Goal: Find specific page/section: Find specific page/section

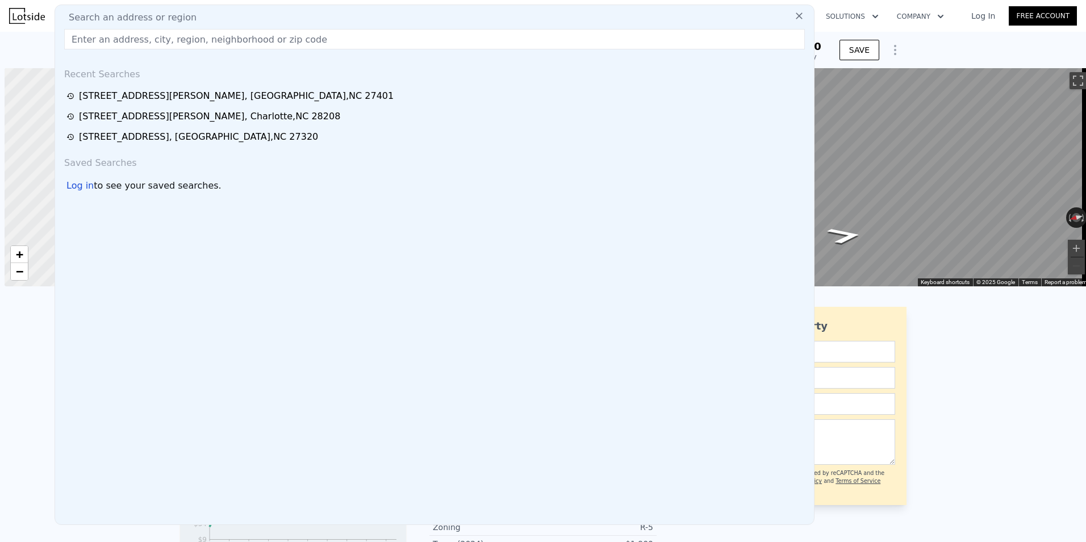
scroll to position [0, 5]
click at [90, 40] on input "text" at bounding box center [434, 39] width 741 height 20
type input "[STREET_ADDRESS]"
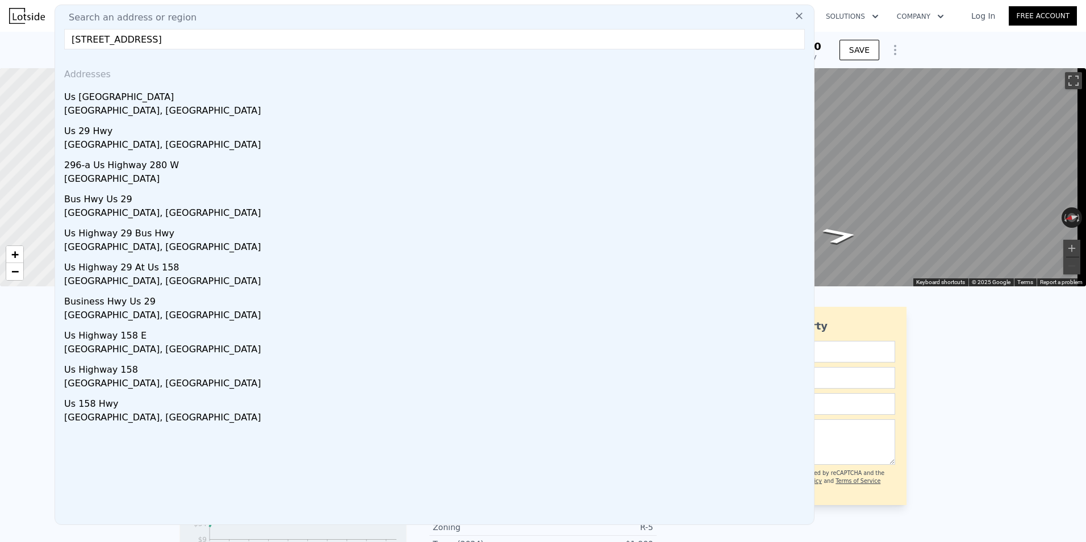
drag, startPoint x: 212, startPoint y: 41, endPoint x: 64, endPoint y: 47, distance: 148.4
click at [64, 47] on div "Search an address or region [GEOGRAPHIC_DATA] Addresses Us [GEOGRAPHIC_DATA] Us…" at bounding box center [435, 265] width 760 height 520
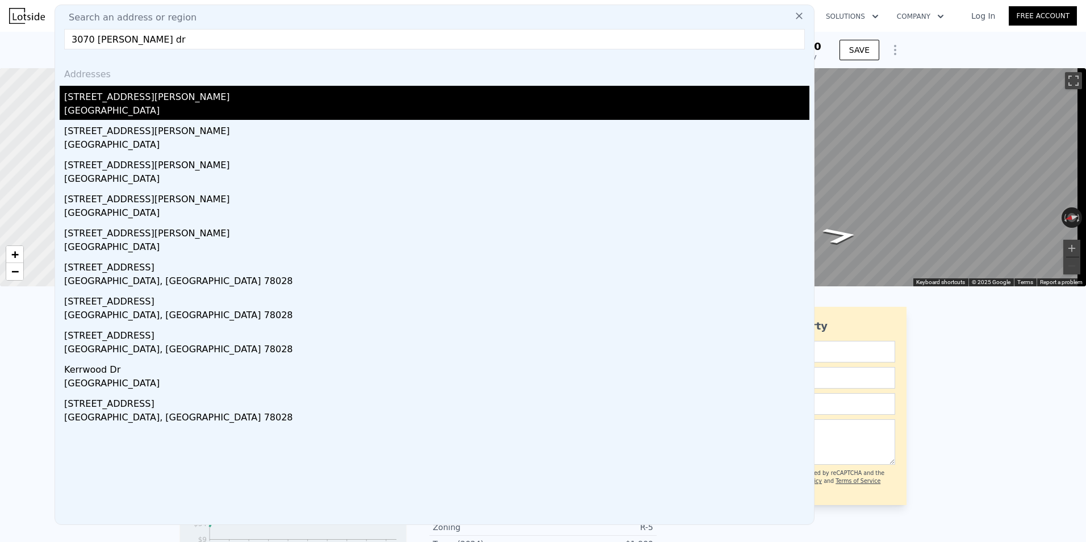
type input "3070 [PERSON_NAME] dr"
click at [87, 102] on div "[STREET_ADDRESS][PERSON_NAME]" at bounding box center [436, 95] width 745 height 18
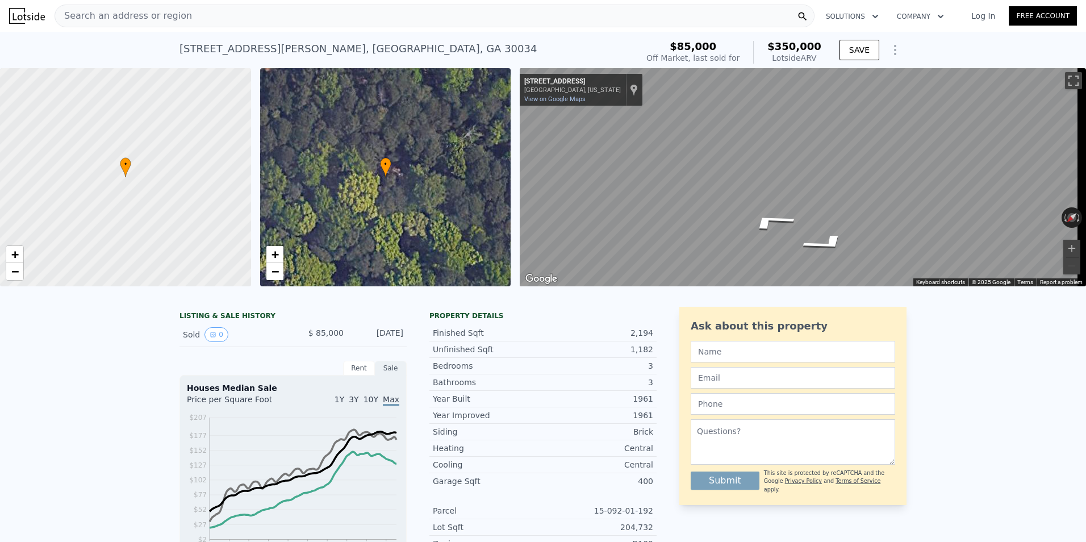
click at [98, 19] on span "Search an address or region" at bounding box center [123, 16] width 137 height 14
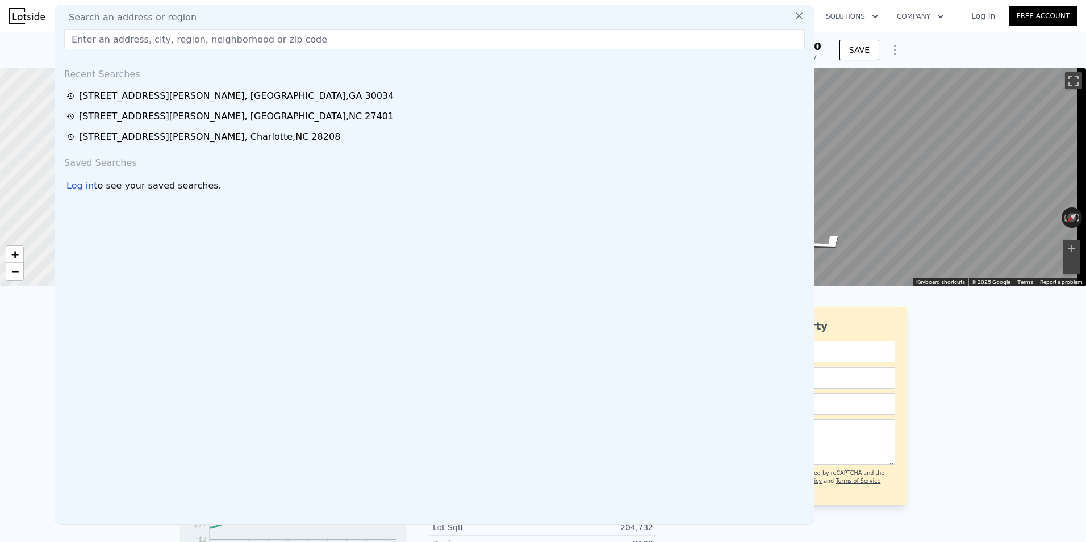
click at [90, 39] on input "text" at bounding box center [434, 39] width 741 height 20
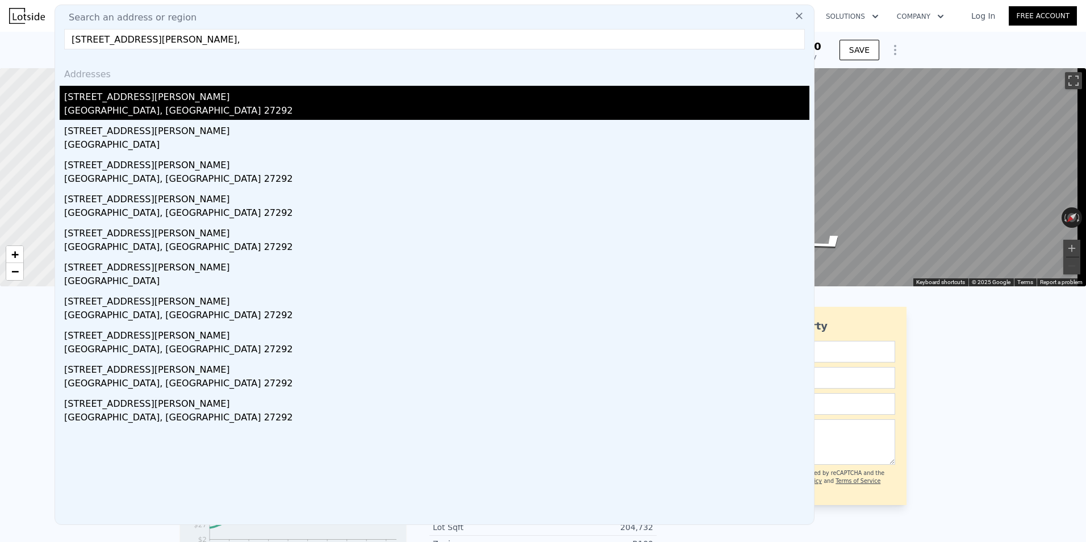
type input "[STREET_ADDRESS][PERSON_NAME],"
click at [120, 99] on div "[STREET_ADDRESS][PERSON_NAME]" at bounding box center [436, 95] width 745 height 18
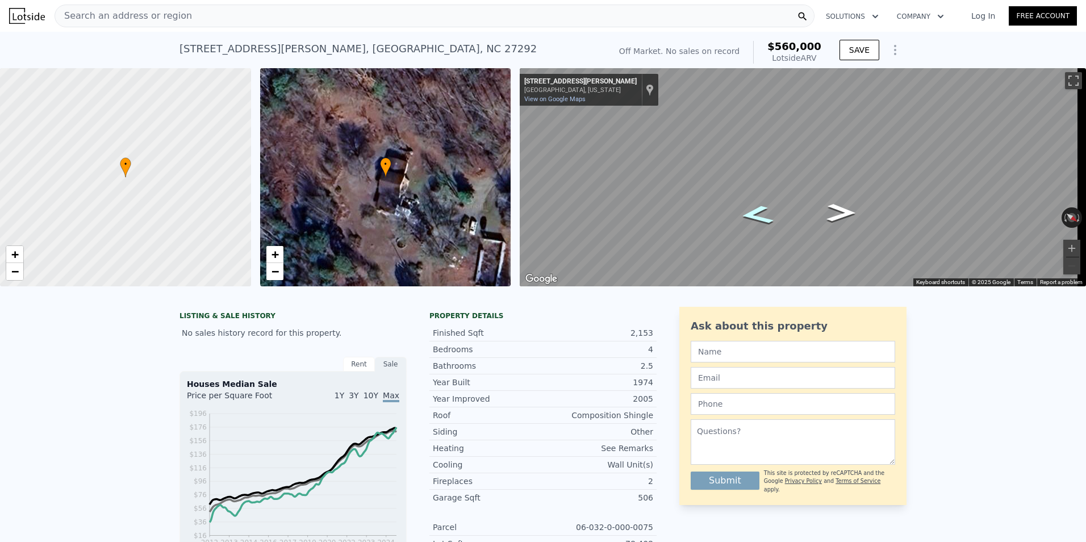
click at [748, 216] on icon "Go Southeast, Wafford Rd" at bounding box center [757, 215] width 62 height 28
drag, startPoint x: 423, startPoint y: 216, endPoint x: 289, endPoint y: 257, distance: 140.7
click at [373, 212] on div "• + −" at bounding box center [385, 177] width 251 height 218
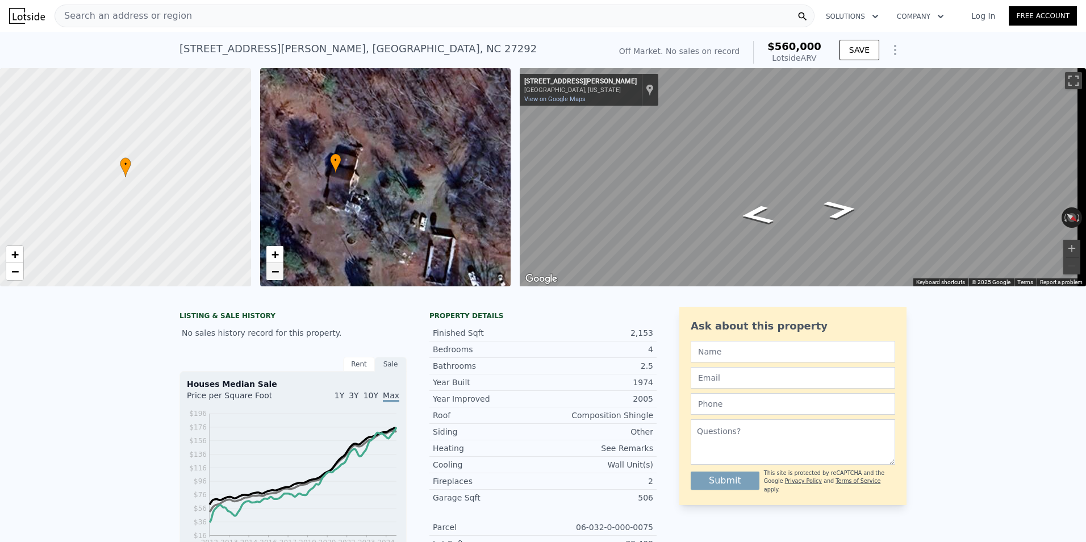
click at [278, 273] on span "−" at bounding box center [274, 271] width 7 height 14
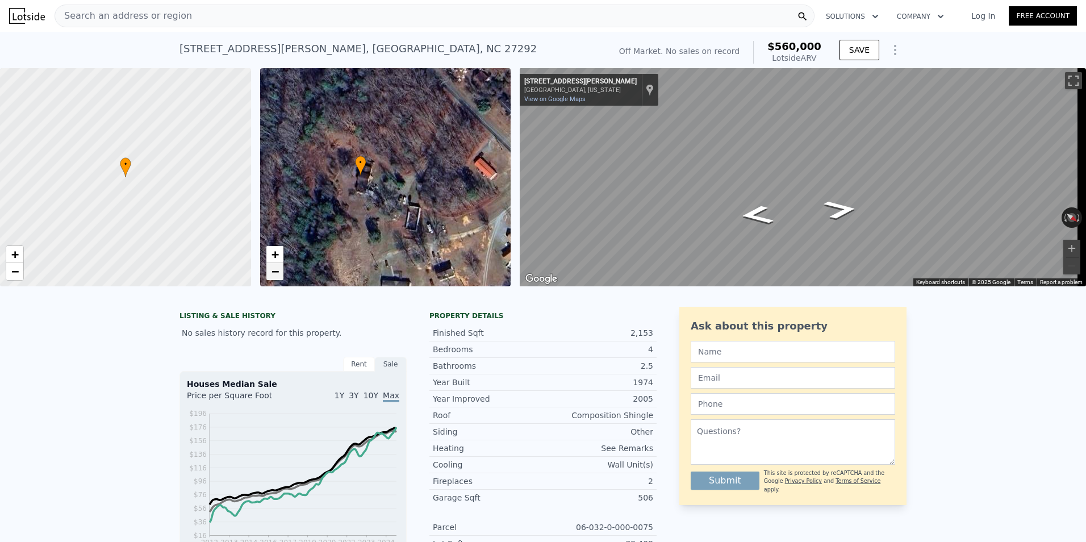
click at [278, 273] on span "−" at bounding box center [274, 271] width 7 height 14
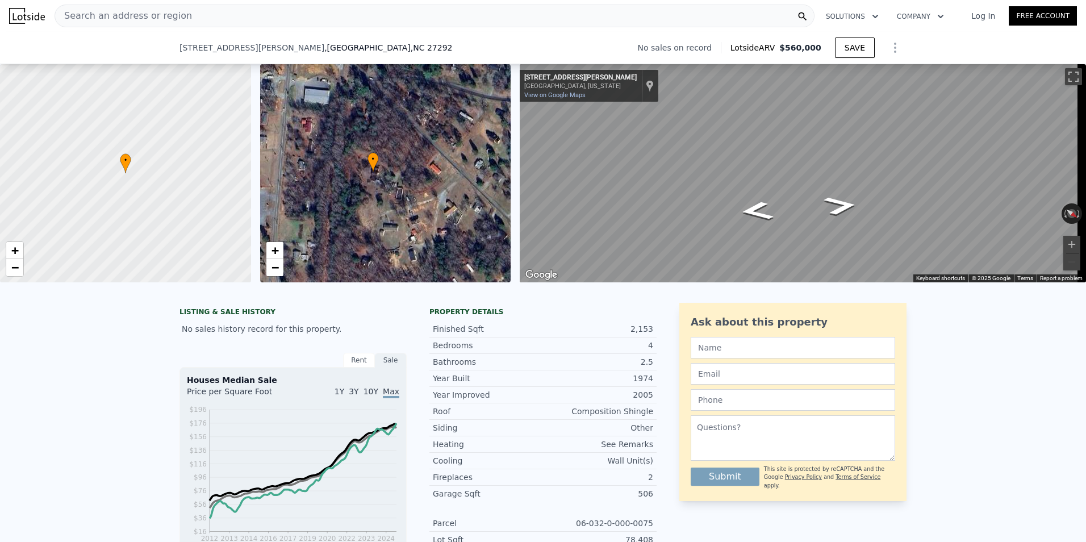
click at [102, 18] on span "Search an address or region" at bounding box center [123, 16] width 137 height 14
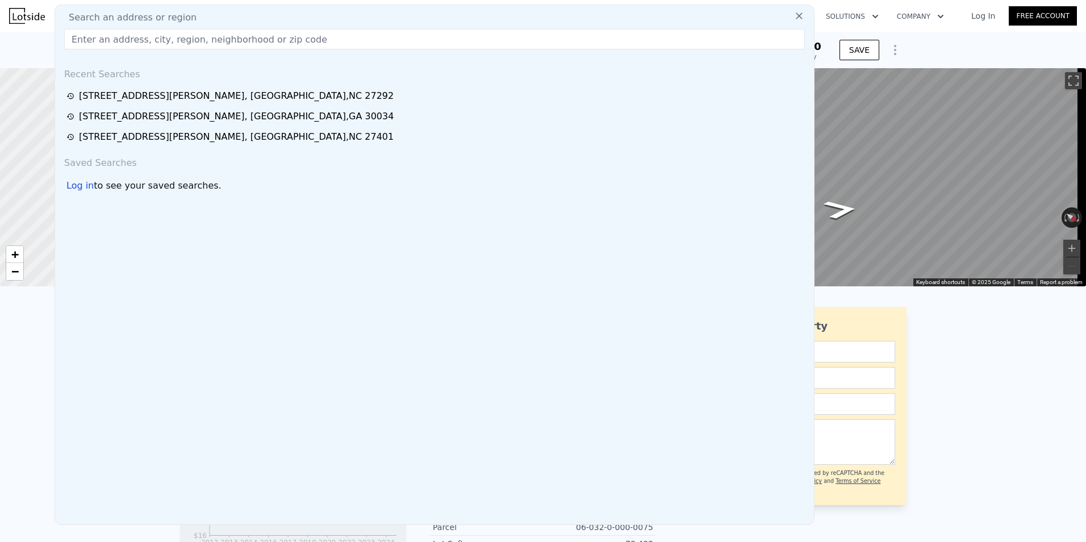
drag, startPoint x: 102, startPoint y: 30, endPoint x: 102, endPoint y: 39, distance: 9.1
click at [102, 39] on input "text" at bounding box center [434, 39] width 741 height 20
paste input "[STREET_ADDRESS][PERSON_NAME]"
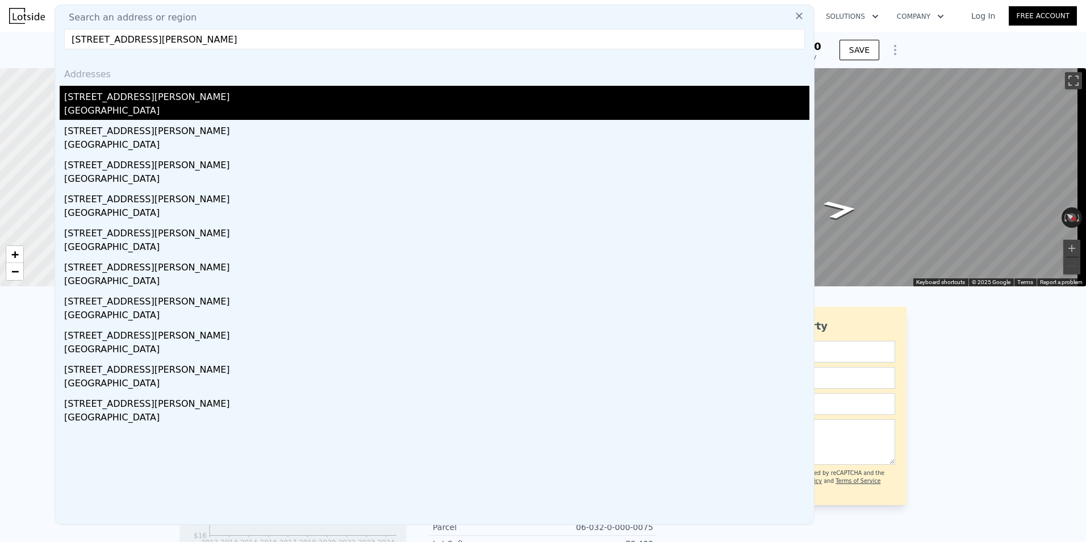
type input "[STREET_ADDRESS][PERSON_NAME]"
click at [113, 99] on div "[STREET_ADDRESS][PERSON_NAME]" at bounding box center [436, 95] width 745 height 18
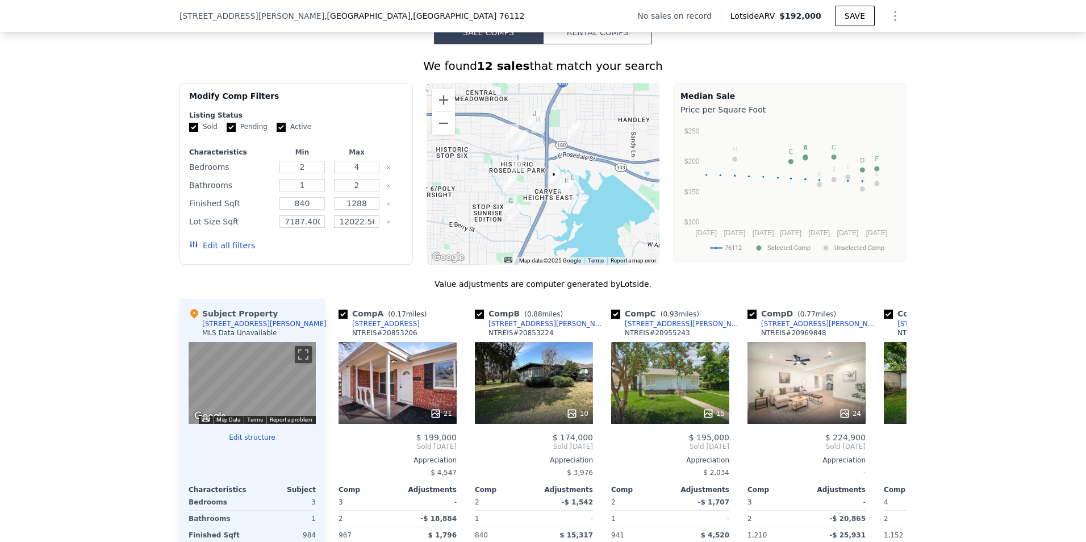
scroll to position [848, 0]
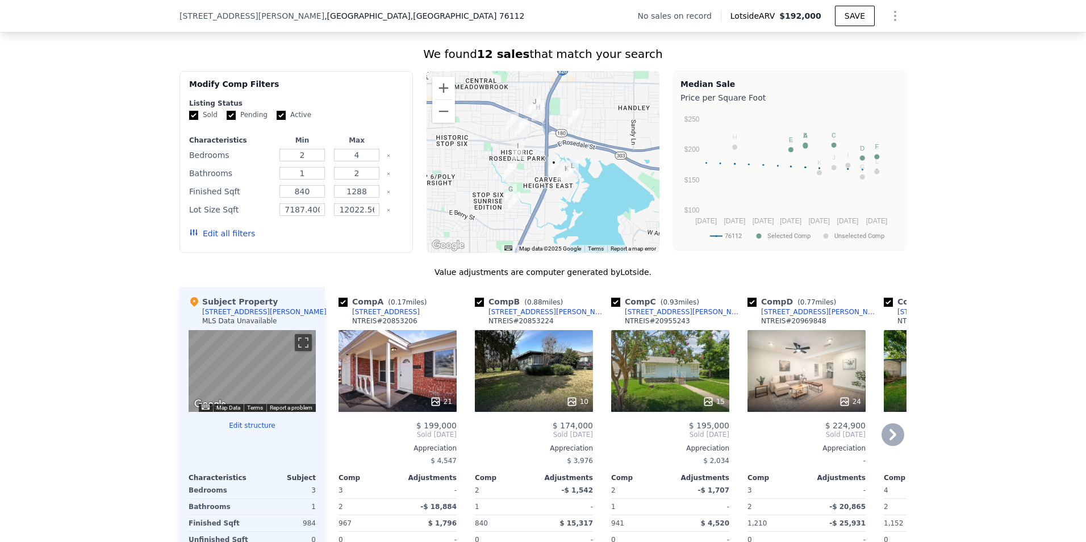
click at [887, 444] on icon at bounding box center [893, 434] width 23 height 23
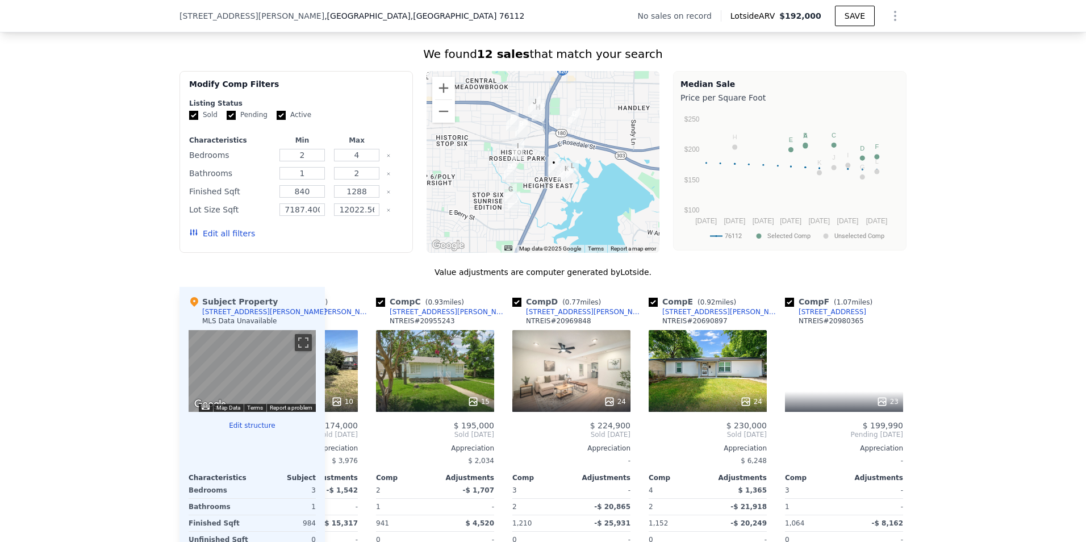
scroll to position [0, 273]
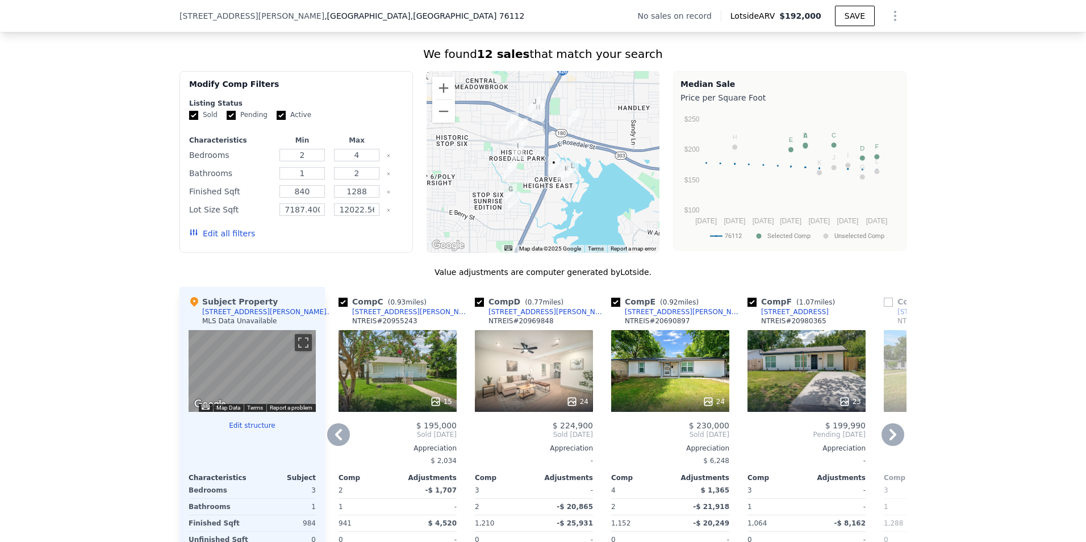
click at [887, 444] on icon at bounding box center [893, 434] width 23 height 23
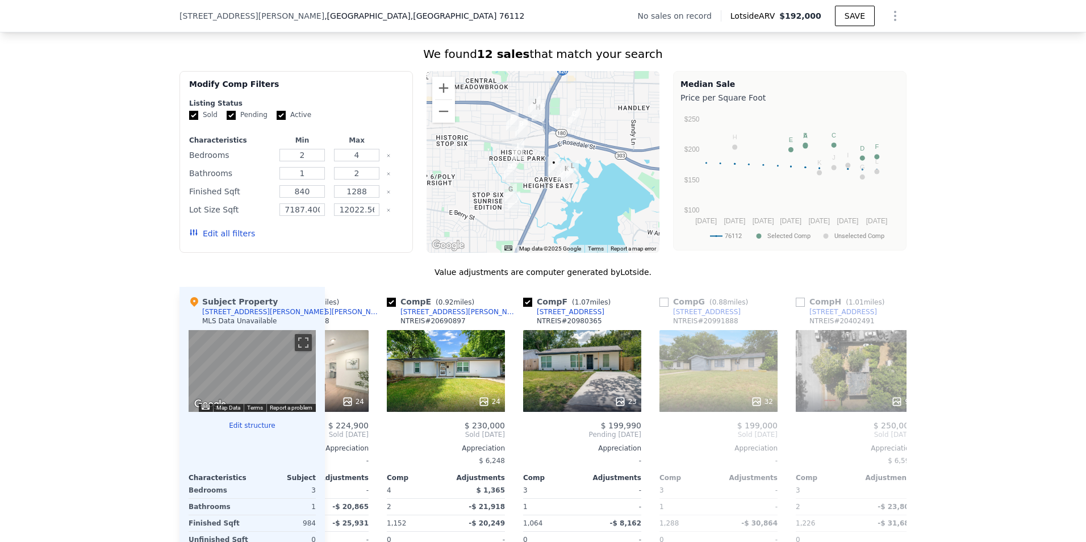
scroll to position [0, 545]
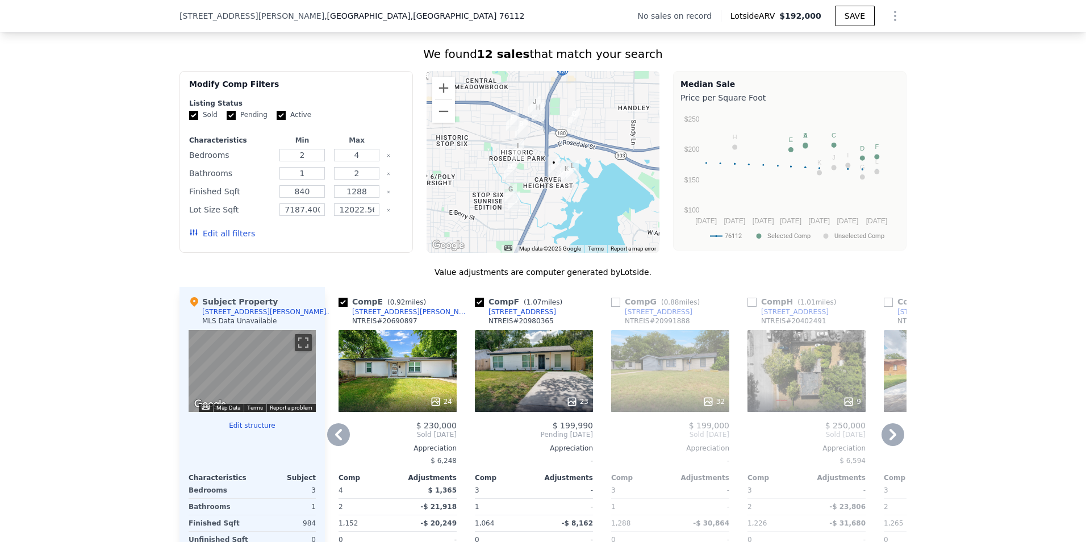
click at [887, 444] on icon at bounding box center [893, 434] width 23 height 23
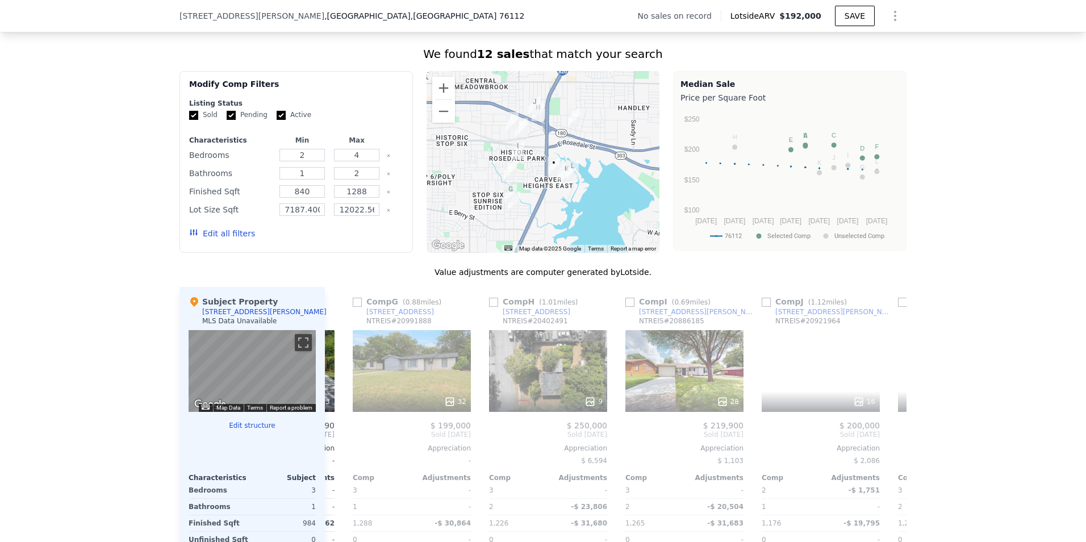
scroll to position [0, 818]
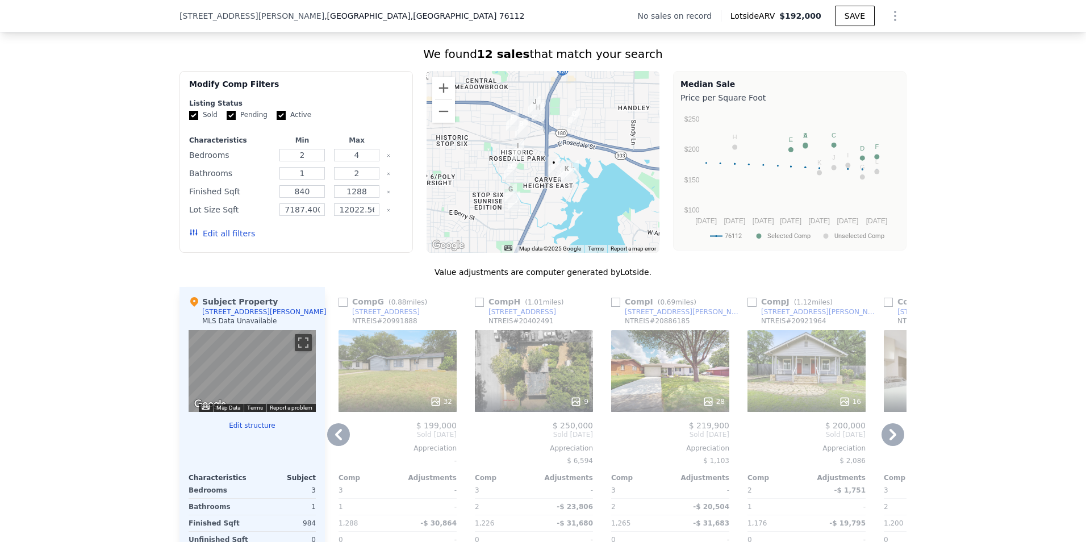
click at [887, 444] on icon at bounding box center [893, 434] width 23 height 23
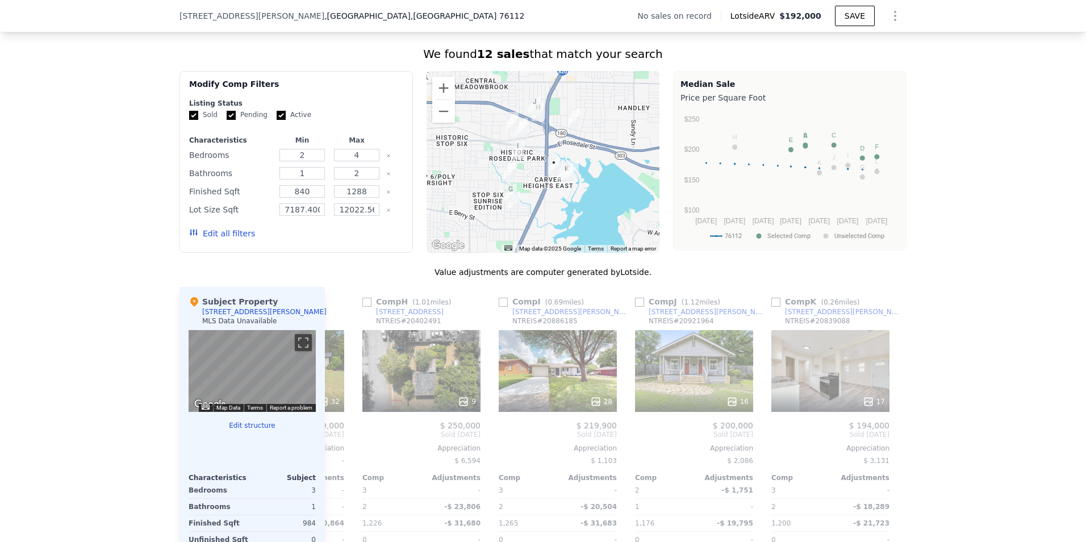
scroll to position [0, 1082]
